Goal: Task Accomplishment & Management: Manage account settings

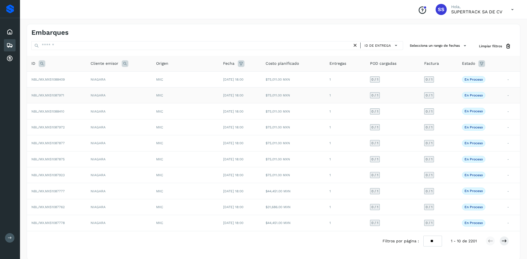
click at [76, 92] on td "NBL/MX.MX51087971" at bounding box center [56, 95] width 59 height 16
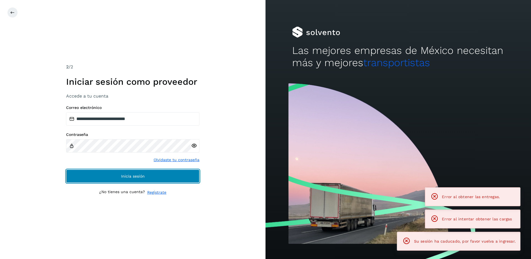
click at [140, 175] on span "Inicia sesión" at bounding box center [133, 176] width 24 height 4
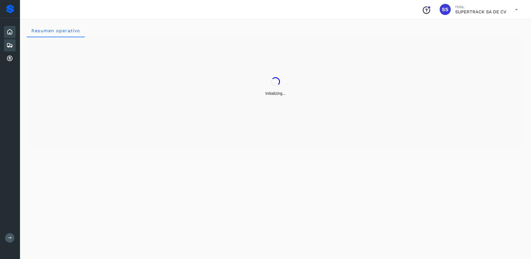
click at [7, 48] on icon at bounding box center [9, 45] width 7 height 7
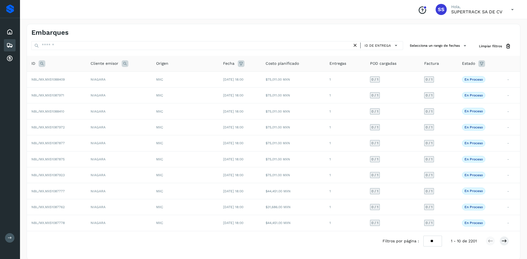
click at [40, 64] on icon at bounding box center [42, 63] width 7 height 7
click at [63, 83] on div "Cancelar Buscar" at bounding box center [78, 84] width 68 height 23
click at [65, 79] on input "text" at bounding box center [78, 77] width 68 height 9
type input "********"
click at [94, 94] on button "Buscar" at bounding box center [92, 91] width 39 height 10
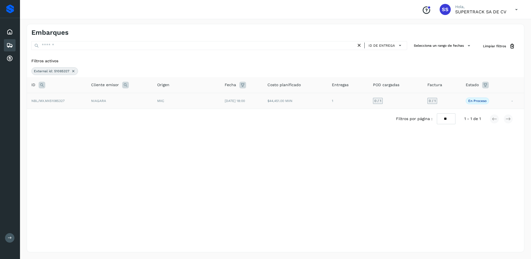
click at [160, 101] on span "MXC" at bounding box center [160, 101] width 7 height 4
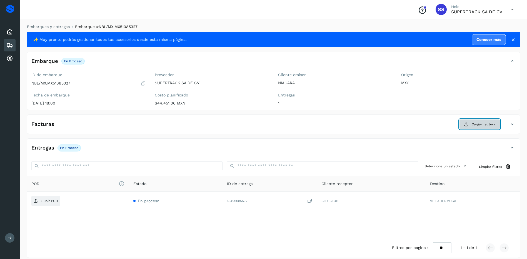
click at [480, 122] on span "Cargar factura" at bounding box center [483, 124] width 24 height 5
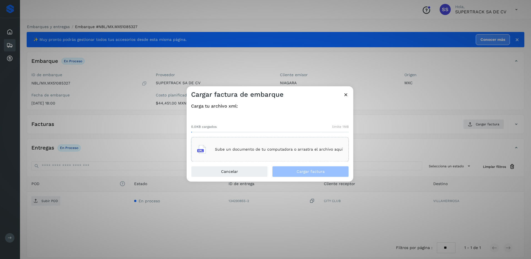
click at [256, 151] on p "Sube un documento de tu computadora o arrastra el archivo aquí" at bounding box center [279, 149] width 128 height 5
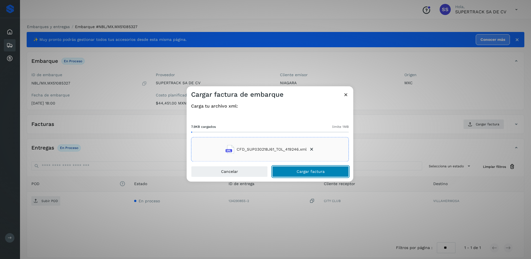
click at [320, 175] on button "Cargar factura" at bounding box center [310, 171] width 77 height 11
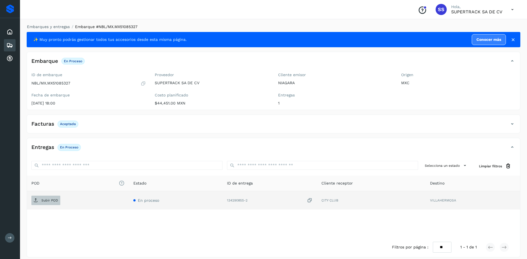
click at [51, 197] on span "Subir POD" at bounding box center [45, 200] width 29 height 9
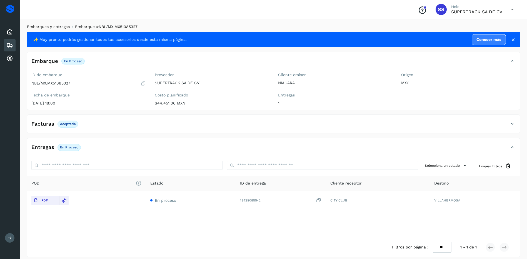
click at [57, 25] on link "Embarques y entregas" at bounding box center [48, 26] width 43 height 4
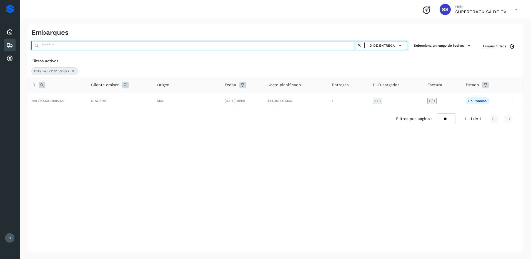
click at [64, 45] on input "text" at bounding box center [193, 45] width 325 height 9
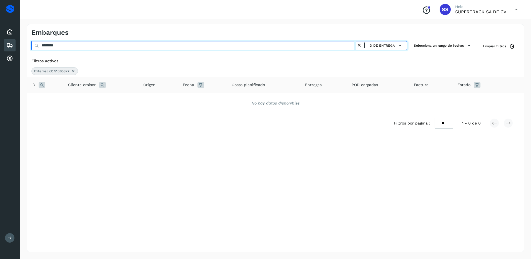
type input "********"
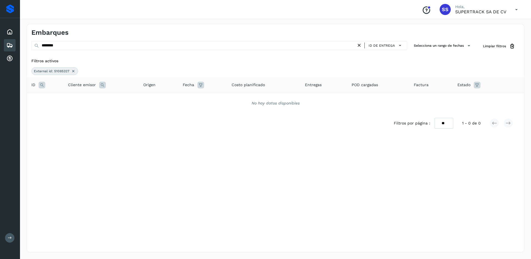
click at [77, 72] on div "External id: 51085327" at bounding box center [54, 71] width 47 height 8
click at [75, 72] on icon at bounding box center [73, 71] width 4 height 4
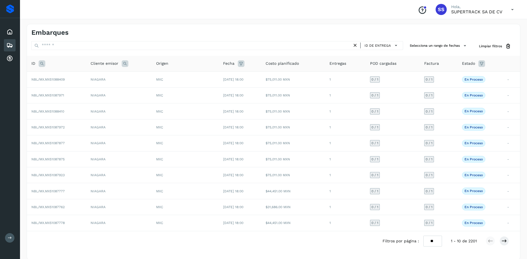
click at [41, 62] on icon at bounding box center [42, 63] width 7 height 7
click at [57, 81] on input "text" at bounding box center [78, 77] width 68 height 9
type input "********"
click at [95, 92] on span "Buscar" at bounding box center [92, 91] width 11 height 5
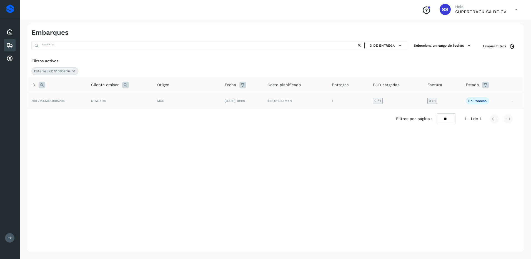
click at [110, 106] on td "NIAGARA" at bounding box center [120, 101] width 66 height 16
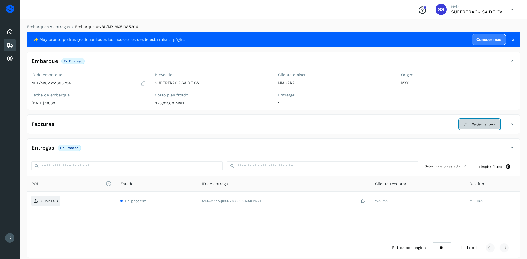
click at [480, 124] on span "Cargar factura" at bounding box center [483, 124] width 24 height 5
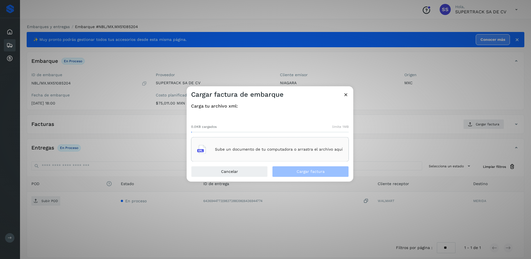
click at [262, 154] on div "Sube un documento de tu computadora o arrastra el archivo aquí" at bounding box center [269, 149] width 145 height 15
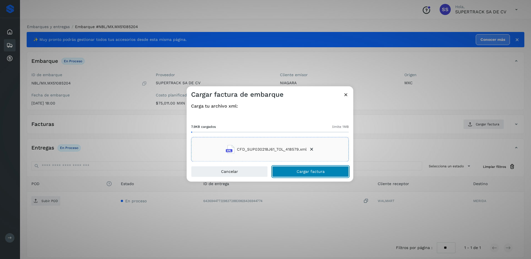
click at [311, 170] on span "Cargar factura" at bounding box center [311, 172] width 28 height 4
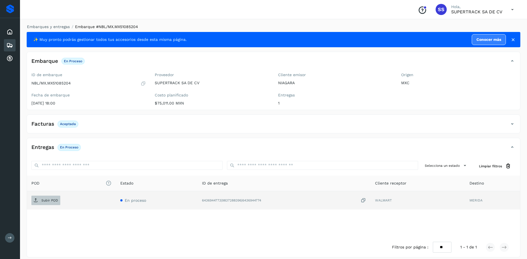
click at [49, 201] on p "Subir POD" at bounding box center [49, 200] width 17 height 4
click at [51, 29] on li "Embarques y entregas" at bounding box center [46, 27] width 46 height 6
click at [55, 27] on link "Embarques y entregas" at bounding box center [48, 26] width 43 height 4
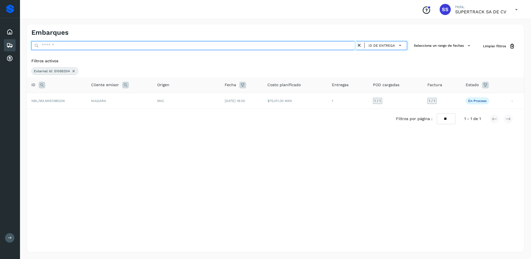
click at [72, 46] on input "text" at bounding box center [193, 45] width 325 height 9
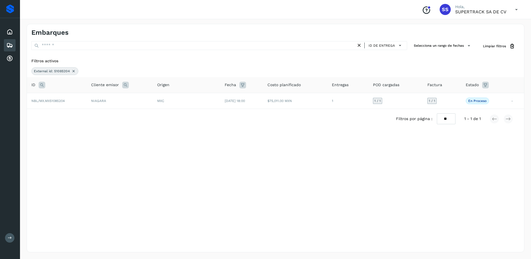
click at [73, 69] on icon at bounding box center [73, 71] width 4 height 4
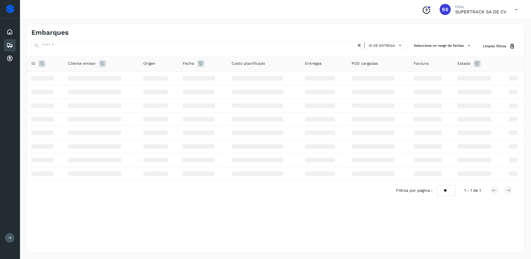
click at [44, 63] on icon at bounding box center [42, 63] width 7 height 7
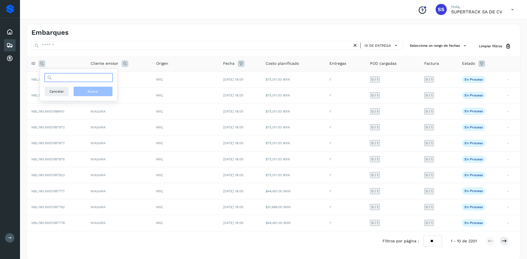
click at [59, 77] on input "text" at bounding box center [78, 77] width 68 height 9
type input "********"
click at [96, 87] on button "Buscar" at bounding box center [92, 91] width 39 height 10
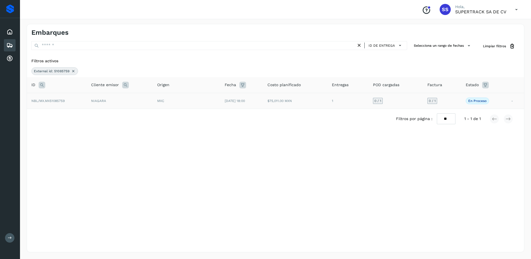
click at [110, 101] on td "NIAGARA" at bounding box center [120, 101] width 66 height 16
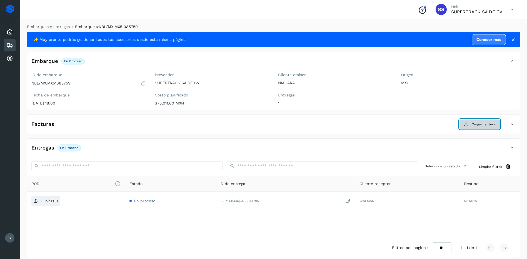
click at [476, 123] on span "Cargar factura" at bounding box center [483, 124] width 24 height 5
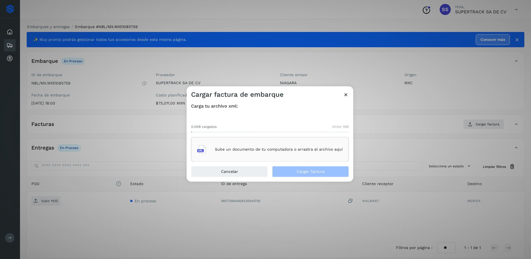
click at [282, 142] on div "Sube un documento de tu computadora o arrastra el archivo aquí" at bounding box center [269, 149] width 145 height 15
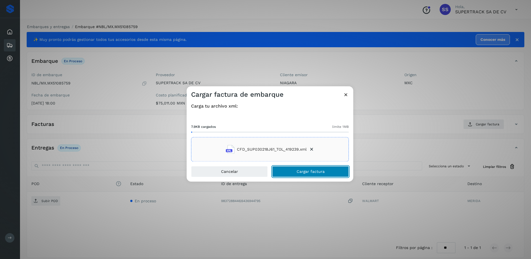
click at [312, 175] on button "Cargar factura" at bounding box center [310, 171] width 77 height 11
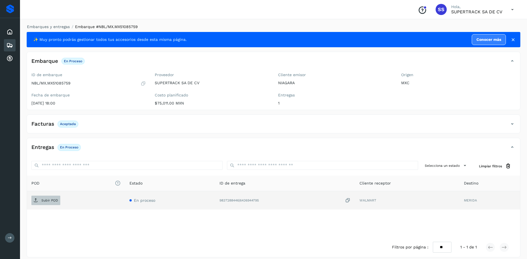
click at [49, 201] on p "Subir POD" at bounding box center [49, 200] width 17 height 4
click at [51, 26] on link "Embarques y entregas" at bounding box center [48, 26] width 43 height 4
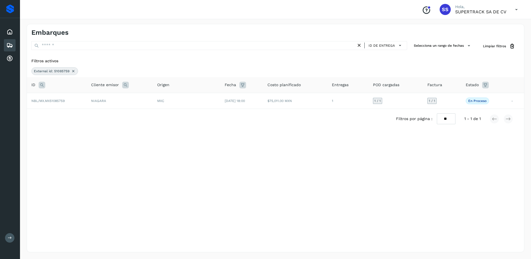
click at [67, 51] on div "ID de entrega" at bounding box center [219, 46] width 376 height 10
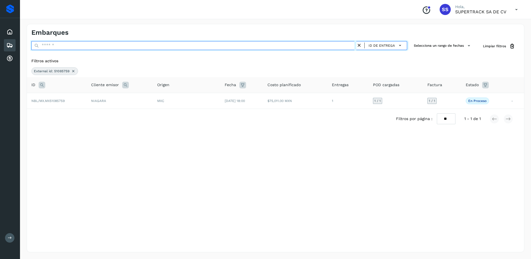
click at [65, 47] on input "text" at bounding box center [193, 45] width 325 height 9
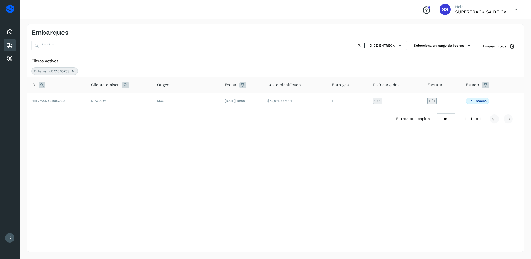
click at [72, 68] on div "Filtros activos External id: 51085759" at bounding box center [275, 66] width 497 height 21
click at [72, 71] on icon at bounding box center [73, 71] width 4 height 4
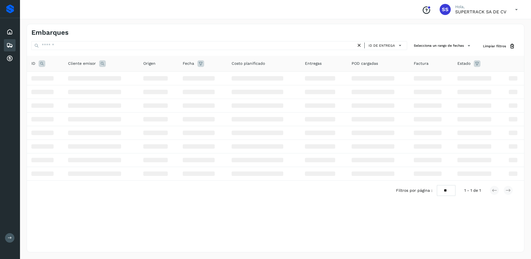
click at [45, 65] on icon at bounding box center [42, 63] width 7 height 7
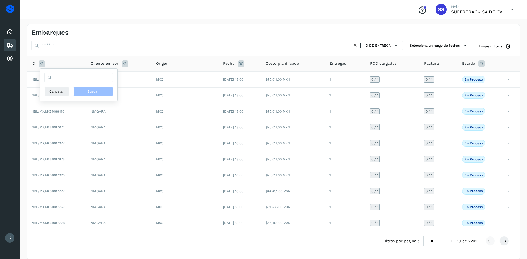
click at [43, 65] on icon at bounding box center [42, 63] width 7 height 7
click at [42, 61] on icon at bounding box center [42, 63] width 7 height 7
drag, startPoint x: 50, startPoint y: 66, endPoint x: 61, endPoint y: 77, distance: 15.5
click at [61, 75] on input "text" at bounding box center [78, 77] width 68 height 9
type input "********"
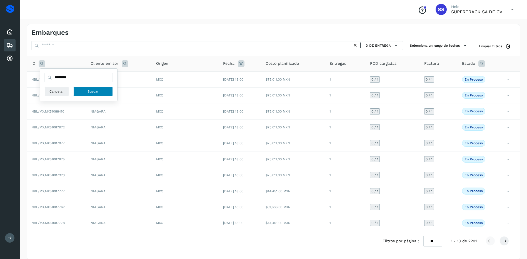
click at [103, 93] on button "Buscar" at bounding box center [92, 91] width 39 height 10
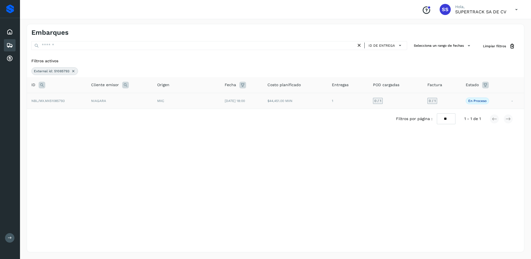
click at [187, 105] on td "MXC" at bounding box center [186, 101] width 67 height 16
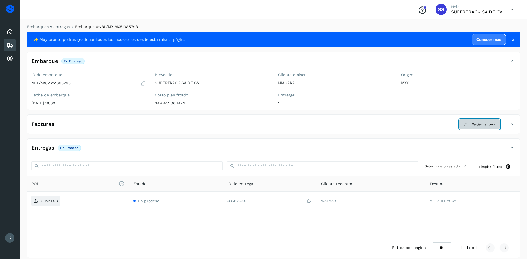
click at [479, 127] on button "Cargar factura" at bounding box center [479, 124] width 41 height 10
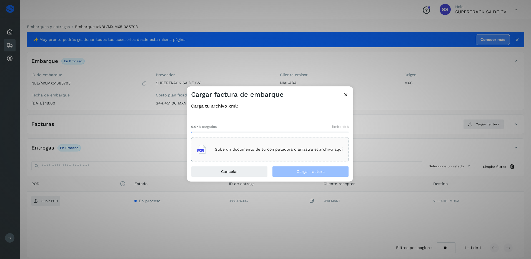
click at [252, 142] on div "Sube un documento de tu computadora o arrastra el archivo aquí" at bounding box center [269, 149] width 145 height 15
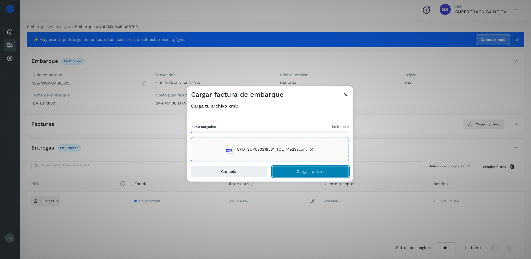
click at [315, 169] on button "Cargar factura" at bounding box center [310, 171] width 77 height 11
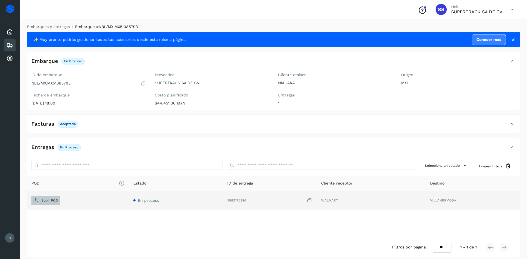
click at [52, 199] on p "Subir POD" at bounding box center [49, 200] width 17 height 4
click at [60, 24] on link "Embarques y entregas" at bounding box center [48, 26] width 43 height 4
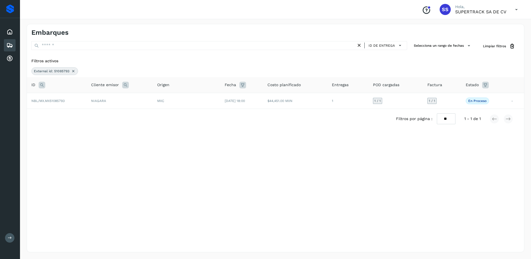
click at [69, 69] on div "External id: 51085793" at bounding box center [54, 71] width 47 height 8
click at [71, 70] on icon at bounding box center [73, 71] width 4 height 4
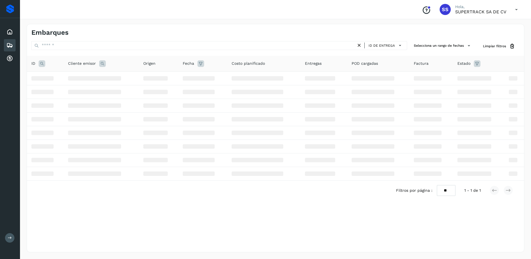
drag, startPoint x: 43, startPoint y: 62, endPoint x: 46, endPoint y: 65, distance: 4.4
click at [43, 62] on icon at bounding box center [42, 63] width 7 height 7
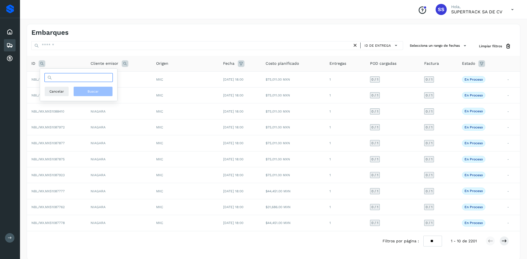
click at [60, 79] on input "text" at bounding box center [78, 77] width 68 height 9
type input "********"
click at [96, 93] on span "Buscar" at bounding box center [92, 91] width 11 height 5
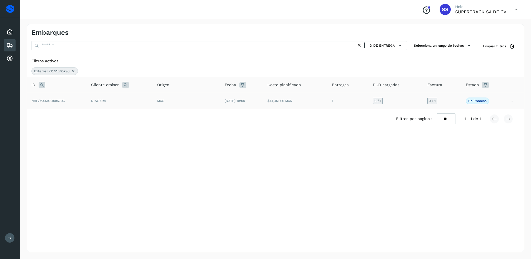
click at [111, 103] on td "NIAGARA" at bounding box center [120, 101] width 66 height 16
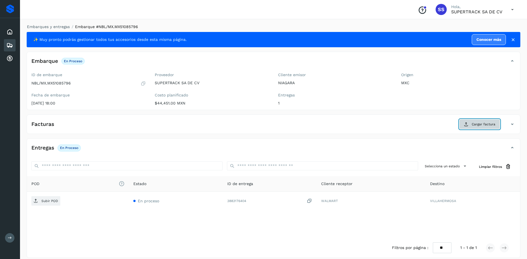
click at [480, 124] on span "Cargar factura" at bounding box center [483, 124] width 24 height 5
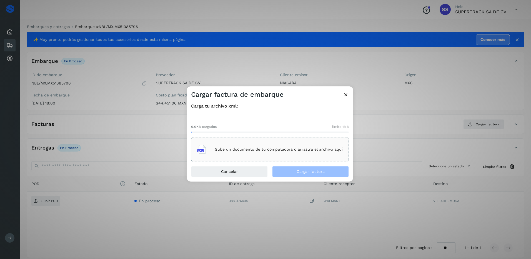
click at [259, 151] on p "Sube un documento de tu computadora o arrastra el archivo aquí" at bounding box center [279, 149] width 128 height 5
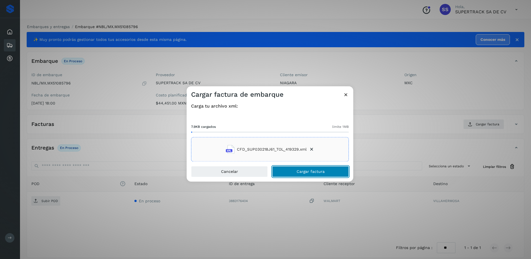
click at [318, 174] on button "Cargar factura" at bounding box center [310, 171] width 77 height 11
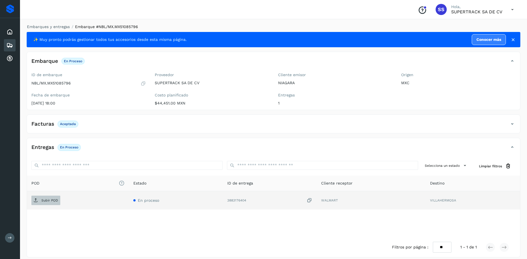
click at [49, 196] on span "Subir POD" at bounding box center [45, 200] width 29 height 9
click at [57, 23] on div "Embarques y entregas Embarque #NBL/MX.MX51085796 ✨ Muy pronto podrás gestionar …" at bounding box center [273, 140] width 507 height 247
click at [59, 25] on link "Embarques y entregas" at bounding box center [48, 26] width 43 height 4
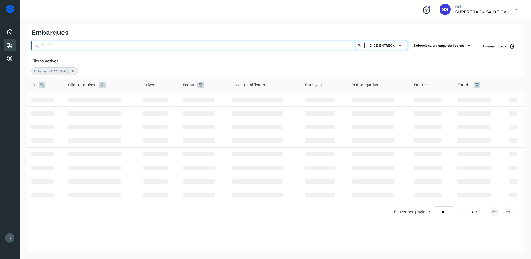
click at [67, 46] on input "text" at bounding box center [193, 45] width 325 height 9
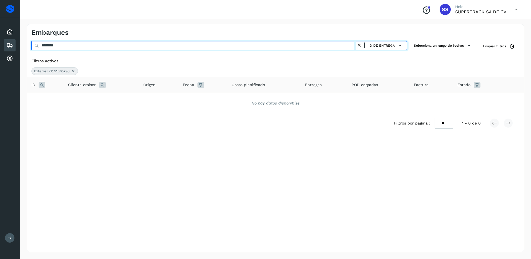
type input "********"
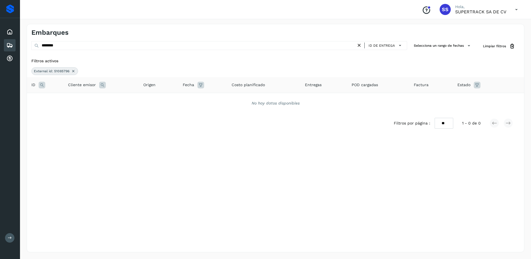
drag, startPoint x: 59, startPoint y: 40, endPoint x: 62, endPoint y: 43, distance: 4.3
click at [61, 41] on div "Embarques ******** ID de entrega Selecciona un rango de fechas Selects date ran…" at bounding box center [276, 138] width 498 height 228
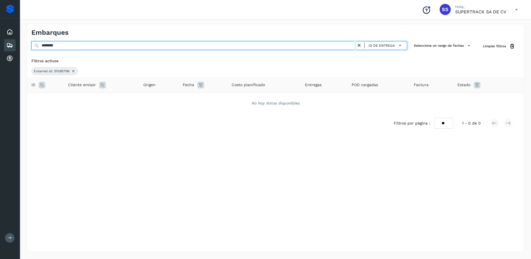
drag, startPoint x: 64, startPoint y: 46, endPoint x: -1, endPoint y: 41, distance: 65.7
click at [0, 41] on html "Proveedores Inicio Embarques Cuentas por cobrar Salir Conoce nuestros beneficio…" at bounding box center [265, 129] width 531 height 259
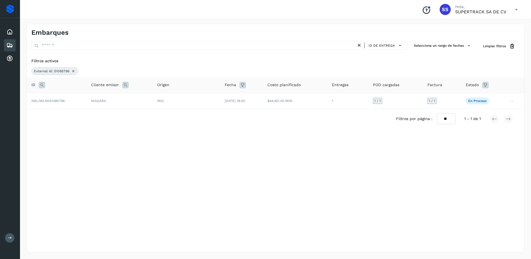
click at [71, 72] on div "External id: 51085796" at bounding box center [54, 71] width 47 height 8
click at [72, 72] on icon at bounding box center [73, 71] width 4 height 4
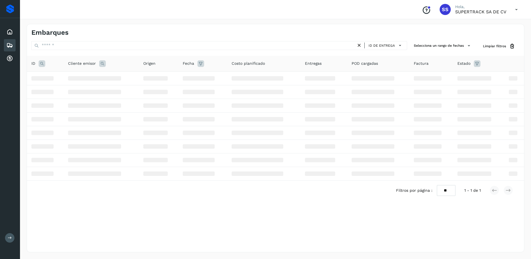
click at [41, 64] on icon at bounding box center [42, 63] width 7 height 7
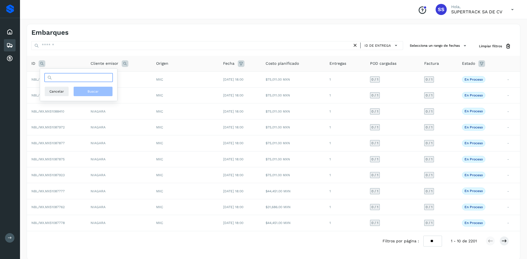
click at [64, 82] on div "Cancelar Buscar" at bounding box center [78, 84] width 68 height 23
type input "********"
click at [98, 92] on span "Buscar" at bounding box center [92, 91] width 11 height 5
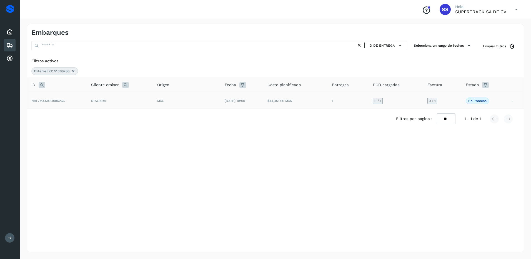
click at [169, 102] on div "MXC" at bounding box center [186, 100] width 59 height 5
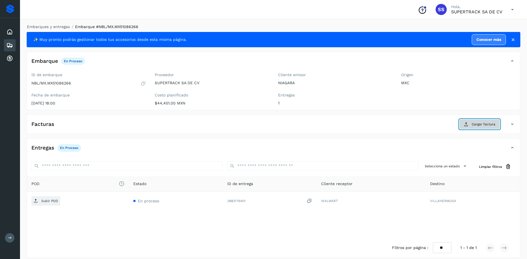
click at [472, 123] on span "Cargar factura" at bounding box center [483, 124] width 24 height 5
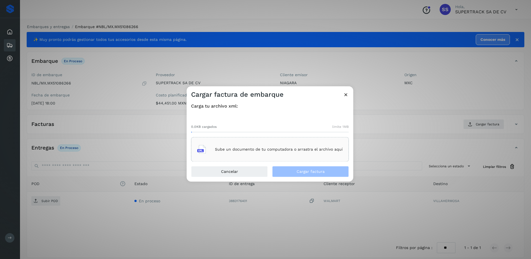
click at [311, 159] on div "Sube un documento de tu computadora o arrastra el archivo aquí" at bounding box center [270, 149] width 158 height 24
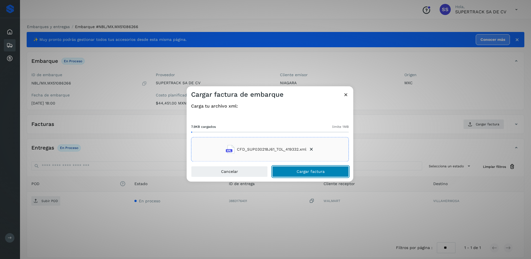
click at [320, 170] on span "Cargar factura" at bounding box center [311, 172] width 28 height 4
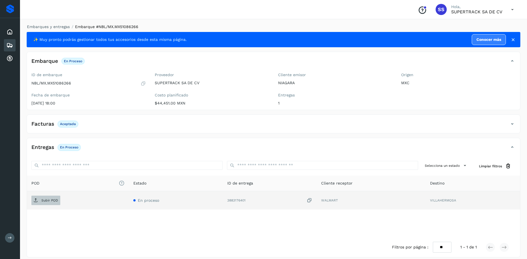
click at [55, 200] on p "Subir POD" at bounding box center [49, 200] width 17 height 4
click at [54, 27] on link "Embarques y entregas" at bounding box center [48, 26] width 43 height 4
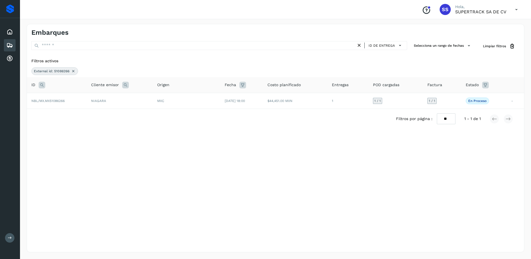
drag, startPoint x: 77, startPoint y: 71, endPoint x: 73, endPoint y: 71, distance: 3.6
click at [74, 71] on div "External id: 51086266" at bounding box center [54, 71] width 47 height 8
click at [73, 71] on icon at bounding box center [73, 71] width 4 height 4
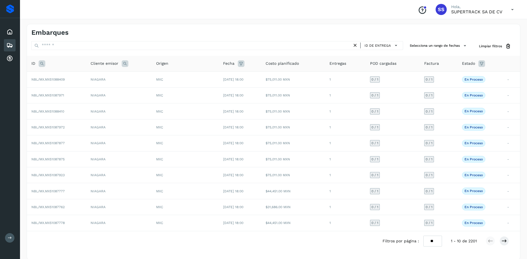
drag, startPoint x: 42, startPoint y: 63, endPoint x: 48, endPoint y: 67, distance: 7.0
click at [42, 63] on icon at bounding box center [42, 63] width 7 height 7
click at [59, 76] on input "text" at bounding box center [78, 77] width 68 height 9
type input "********"
click at [98, 93] on span "Buscar" at bounding box center [92, 91] width 11 height 5
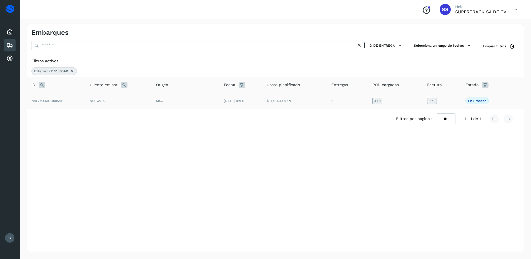
click at [262, 98] on td "[DATE] 18:00" at bounding box center [240, 101] width 43 height 16
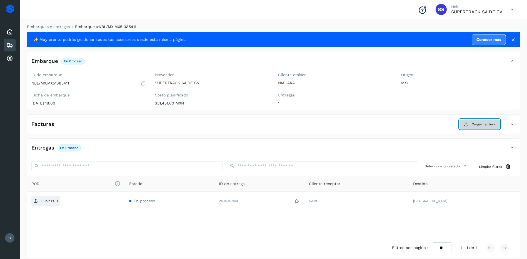
click at [474, 129] on button "Cargar factura" at bounding box center [479, 124] width 41 height 10
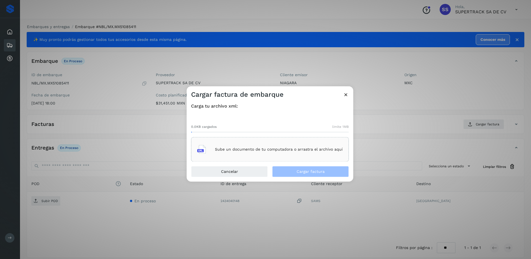
click at [280, 141] on div "Sube un documento de tu computadora o arrastra el archivo aquí" at bounding box center [270, 149] width 158 height 24
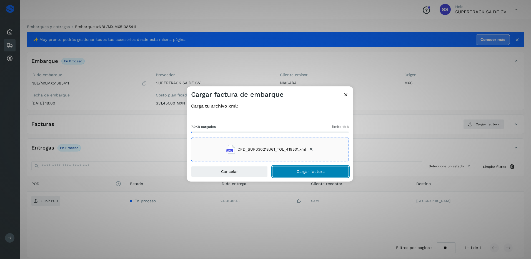
click at [318, 175] on button "Cargar factura" at bounding box center [310, 171] width 77 height 11
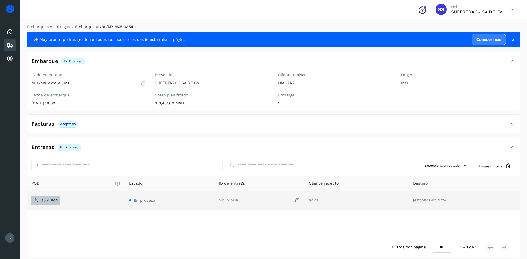
click at [53, 200] on p "Subir POD" at bounding box center [49, 200] width 17 height 4
click at [61, 25] on link "Embarques y entregas" at bounding box center [48, 26] width 43 height 4
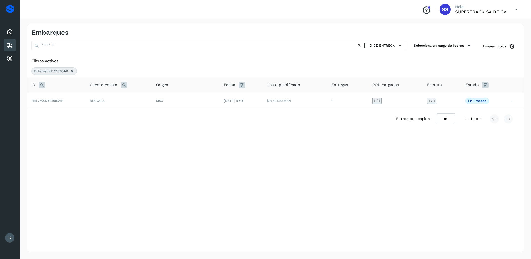
click at [72, 70] on icon at bounding box center [72, 71] width 4 height 4
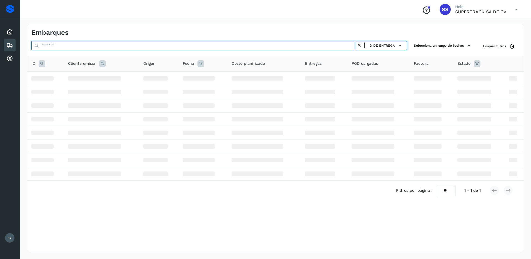
click at [54, 45] on input "text" at bounding box center [193, 45] width 325 height 9
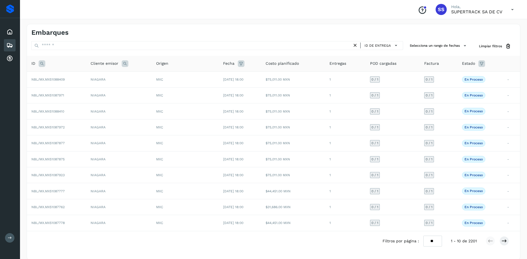
click at [44, 64] on icon at bounding box center [42, 63] width 7 height 7
click at [79, 79] on input "text" at bounding box center [78, 77] width 68 height 9
type input "********"
click at [90, 91] on span "Buscar" at bounding box center [92, 91] width 11 height 5
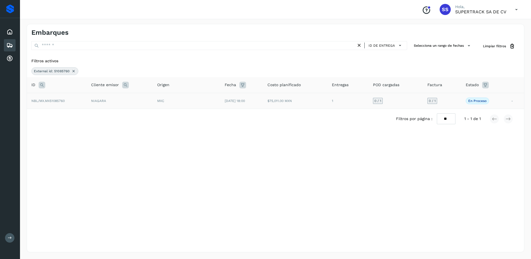
click at [237, 103] on td "[DATE] 18:00" at bounding box center [241, 101] width 43 height 16
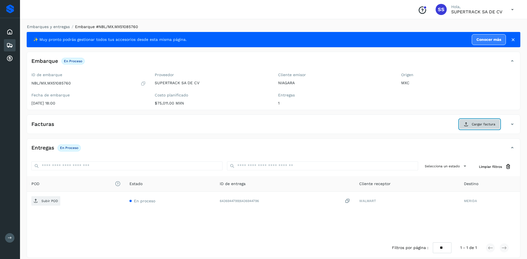
click at [480, 125] on span "Cargar factura" at bounding box center [483, 124] width 24 height 5
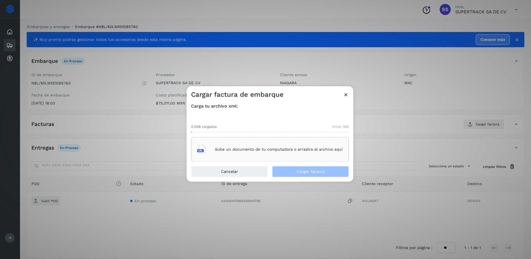
click at [280, 151] on p "Sube un documento de tu computadora o arrastra el archivo aquí" at bounding box center [279, 149] width 128 height 5
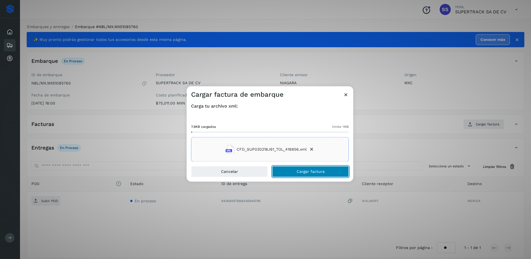
click at [312, 174] on span "Cargar factura" at bounding box center [311, 172] width 28 height 4
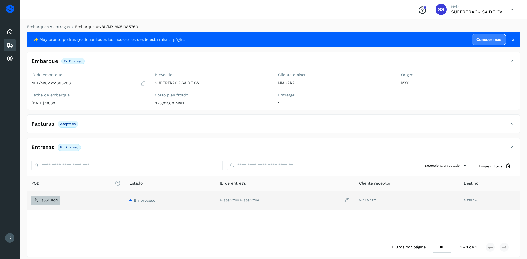
click at [57, 200] on p "Subir POD" at bounding box center [49, 200] width 17 height 4
click at [52, 26] on link "Embarques y entregas" at bounding box center [48, 26] width 43 height 4
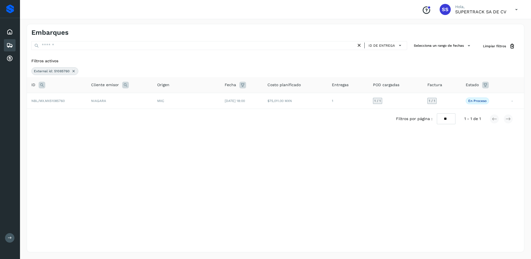
click at [71, 71] on icon at bounding box center [73, 71] width 4 height 4
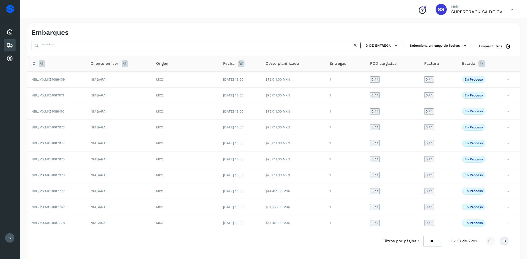
click at [40, 63] on icon at bounding box center [42, 63] width 7 height 7
click at [66, 79] on input "text" at bounding box center [78, 77] width 68 height 9
type input "********"
click at [92, 95] on button "Buscar" at bounding box center [92, 91] width 39 height 10
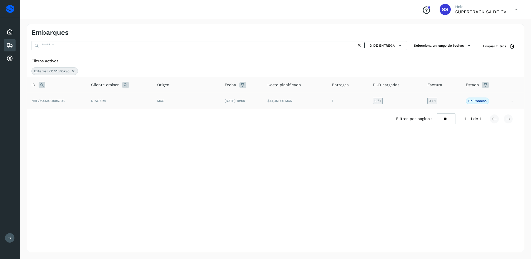
click at [172, 105] on td "MXC" at bounding box center [186, 101] width 67 height 16
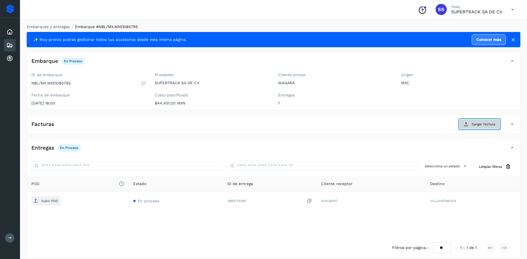
click at [481, 119] on button "Cargar factura" at bounding box center [479, 124] width 41 height 10
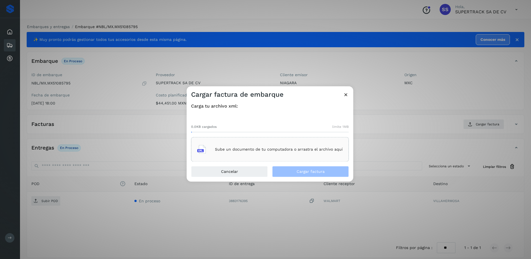
click at [284, 155] on div "Sube un documento de tu computadora o arrastra el archivo aquí" at bounding box center [269, 149] width 145 height 15
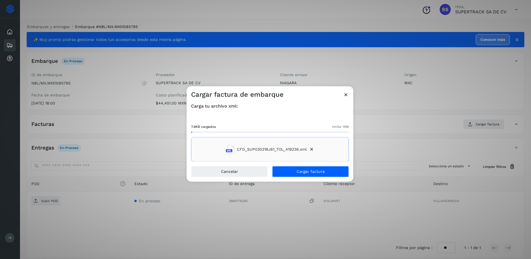
click at [323, 178] on div "Cancelar Cargar factura" at bounding box center [270, 174] width 167 height 16
click at [313, 168] on button "Cargar factura" at bounding box center [310, 171] width 77 height 11
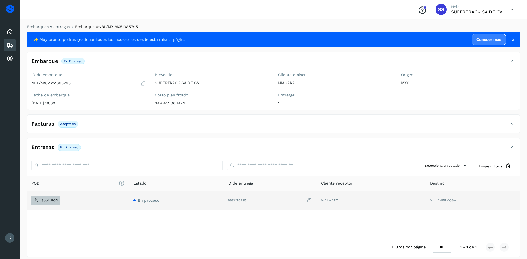
click at [40, 197] on span "Subir POD" at bounding box center [45, 200] width 29 height 9
click at [61, 25] on link "Embarques y entregas" at bounding box center [48, 26] width 43 height 4
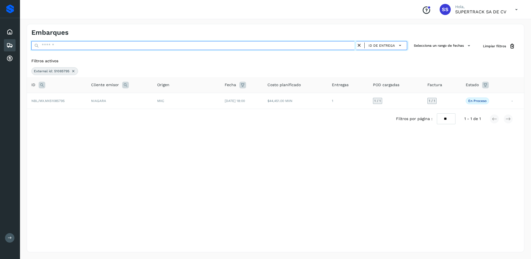
click at [82, 48] on input "text" at bounding box center [193, 45] width 325 height 9
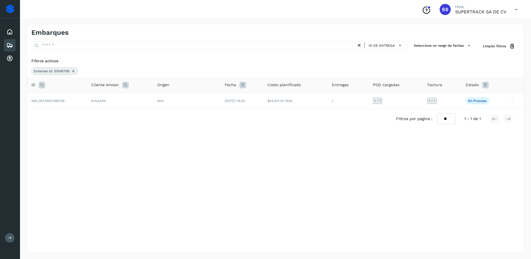
click at [75, 74] on div "External id: 51085795" at bounding box center [54, 71] width 47 height 8
click at [74, 70] on icon at bounding box center [73, 71] width 4 height 4
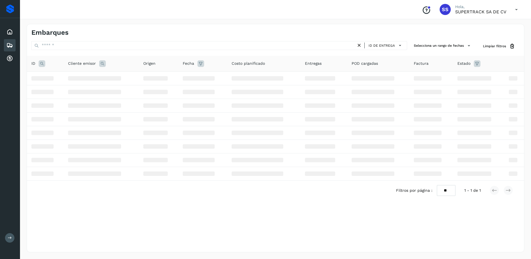
drag, startPoint x: 42, startPoint y: 67, endPoint x: 42, endPoint y: 64, distance: 2.9
click at [42, 66] on icon at bounding box center [42, 63] width 7 height 7
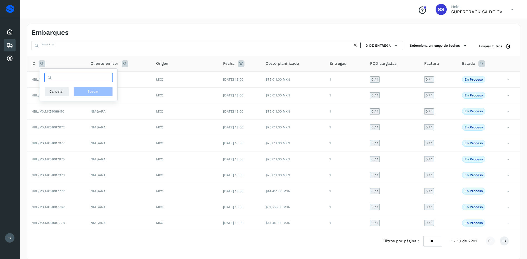
click at [60, 78] on input "text" at bounding box center [78, 77] width 68 height 9
type input "********"
click at [91, 92] on span "Buscar" at bounding box center [92, 91] width 11 height 5
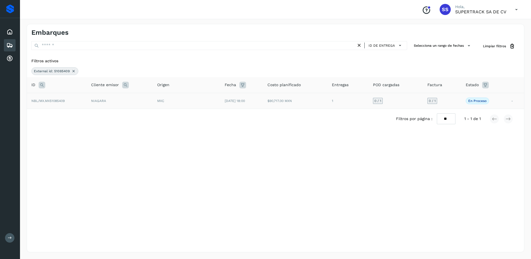
click at [141, 102] on td "NIAGARA" at bounding box center [120, 101] width 66 height 16
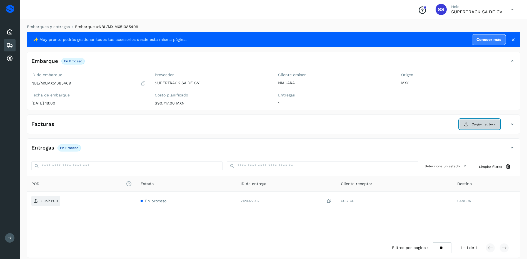
click at [472, 123] on span "Cargar factura" at bounding box center [483, 124] width 24 height 5
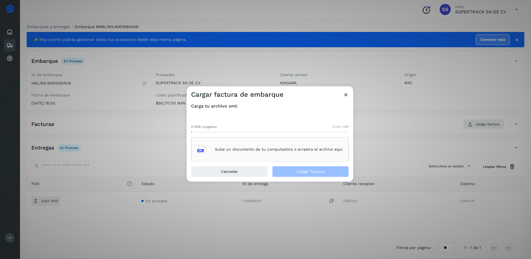
click at [300, 150] on p "Sube un documento de tu computadora o arrastra el archivo aquí" at bounding box center [279, 149] width 128 height 5
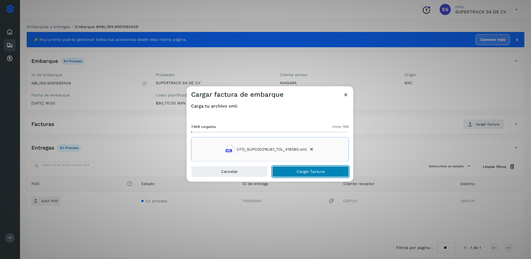
click at [316, 172] on span "Cargar factura" at bounding box center [311, 172] width 28 height 4
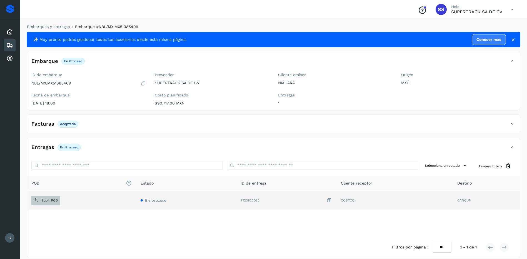
click at [40, 197] on span "Subir POD" at bounding box center [45, 200] width 29 height 9
click at [58, 27] on link "Embarques y entregas" at bounding box center [48, 26] width 43 height 4
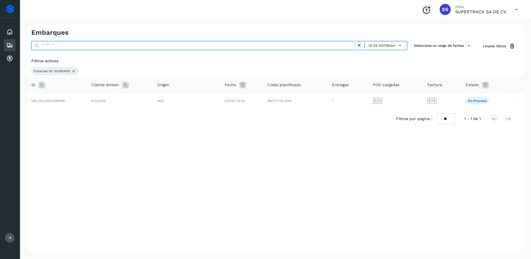
drag, startPoint x: 67, startPoint y: 45, endPoint x: 68, endPoint y: 62, distance: 17.3
click at [67, 46] on input "text" at bounding box center [193, 45] width 325 height 9
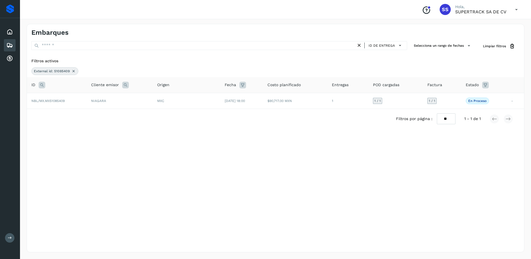
click at [72, 70] on icon at bounding box center [73, 71] width 4 height 4
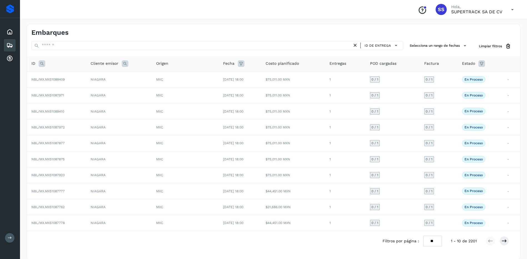
click at [42, 64] on icon at bounding box center [42, 63] width 7 height 7
click at [60, 78] on input "text" at bounding box center [78, 77] width 68 height 9
type input "********"
click at [101, 91] on button "Buscar" at bounding box center [92, 91] width 39 height 10
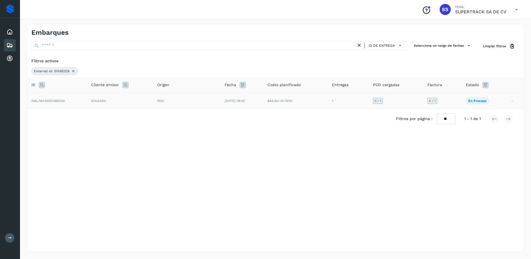
click at [121, 100] on td "NIAGARA" at bounding box center [120, 101] width 66 height 16
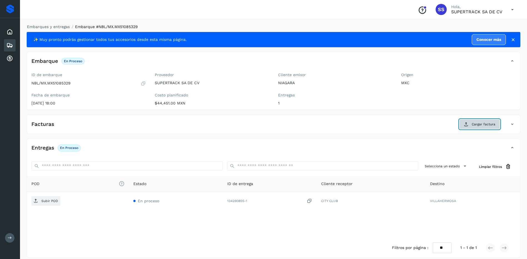
click at [473, 124] on span "Cargar factura" at bounding box center [483, 124] width 24 height 5
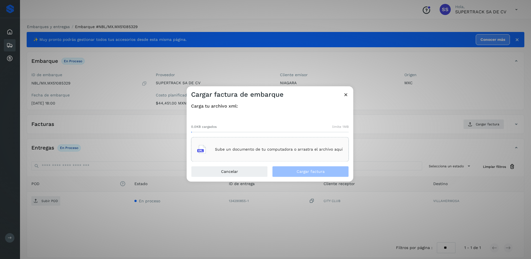
click at [261, 137] on div "Sube un documento de tu computadora o arrastra el archivo aquí" at bounding box center [270, 149] width 158 height 24
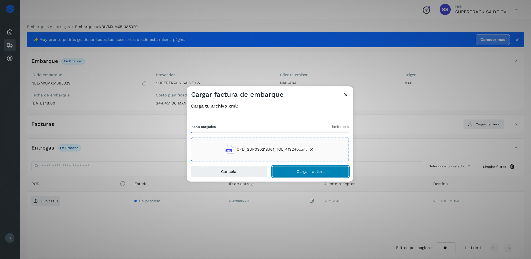
click at [315, 177] on button "Cargar factura" at bounding box center [310, 171] width 77 height 11
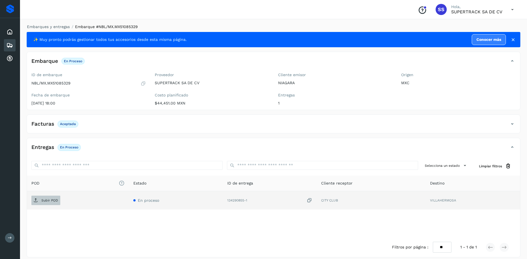
click at [52, 202] on p "Subir POD" at bounding box center [49, 200] width 17 height 4
click at [57, 26] on link "Embarques y entregas" at bounding box center [48, 26] width 43 height 4
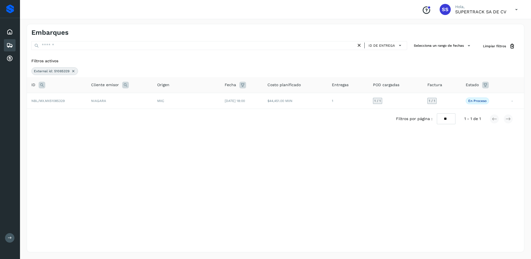
click at [71, 71] on icon at bounding box center [73, 71] width 4 height 4
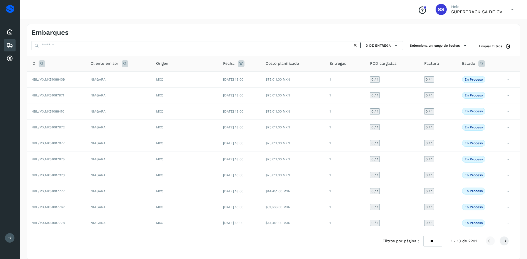
click at [44, 65] on icon at bounding box center [42, 63] width 7 height 7
click at [73, 80] on input "text" at bounding box center [78, 77] width 68 height 9
type input "********"
click at [88, 89] on span "Buscar" at bounding box center [92, 91] width 11 height 5
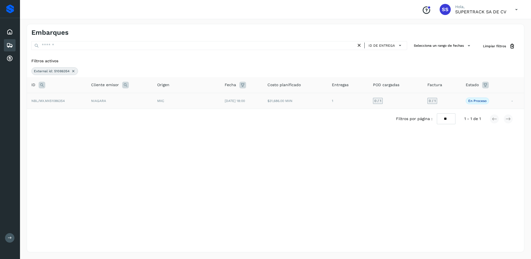
click at [122, 101] on td "NIAGARA" at bounding box center [120, 101] width 66 height 16
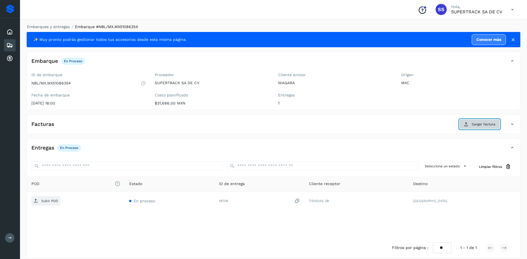
click at [479, 125] on span "Cargar factura" at bounding box center [483, 124] width 24 height 5
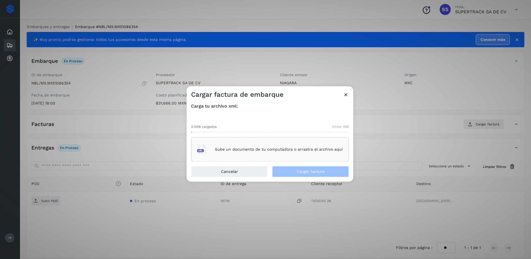
click at [277, 152] on div "Sube un documento de tu computadora o arrastra el archivo aquí" at bounding box center [269, 149] width 145 height 15
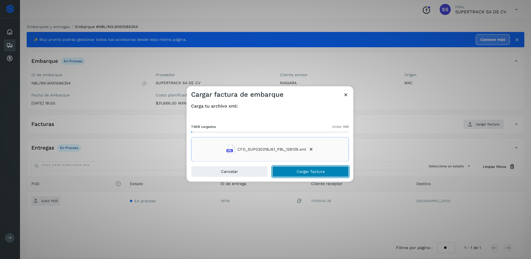
click at [313, 174] on button "Cargar factura" at bounding box center [310, 171] width 77 height 11
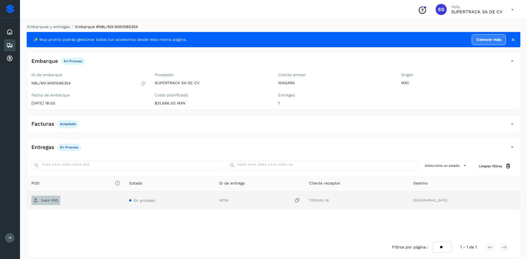
click at [52, 197] on span "Subir POD" at bounding box center [45, 200] width 29 height 9
click at [51, 24] on li "Embarques y entregas" at bounding box center [46, 27] width 46 height 6
click at [52, 27] on link "Embarques y entregas" at bounding box center [48, 26] width 43 height 4
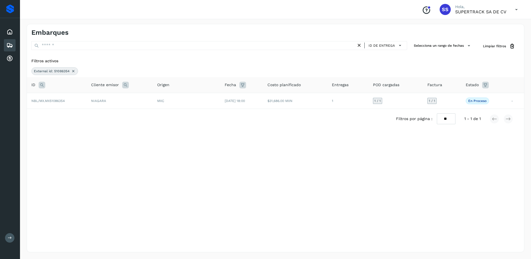
click at [72, 72] on icon at bounding box center [73, 71] width 4 height 4
